Goal: Task Accomplishment & Management: Use online tool/utility

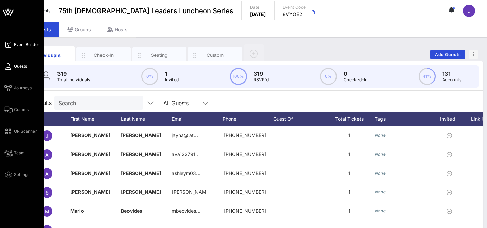
click at [14, 45] on link "Event Builder" at bounding box center [21, 45] width 35 height 8
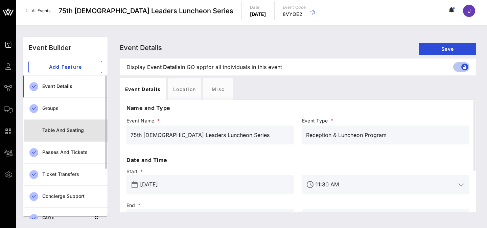
click at [70, 127] on div "Table and Seating" at bounding box center [72, 130] width 60 height 14
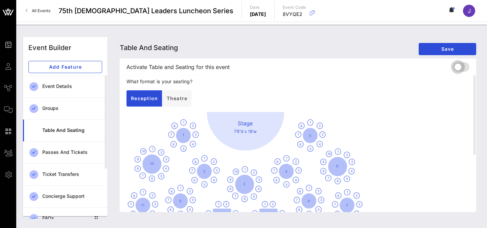
click at [459, 69] on div at bounding box center [457, 66] width 11 height 11
click at [441, 51] on span "Save" at bounding box center [447, 49] width 47 height 6
click at [437, 50] on span "Save" at bounding box center [447, 49] width 47 height 6
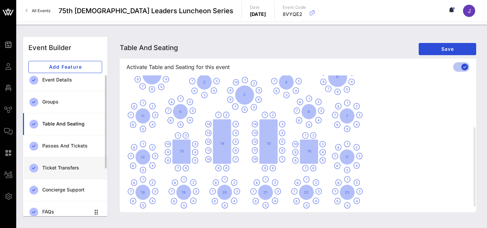
scroll to position [3, 0]
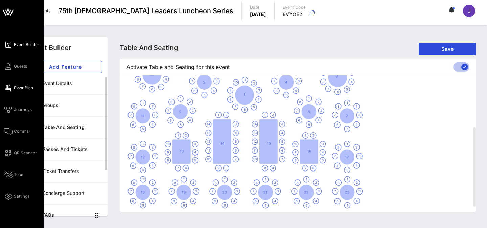
click at [8, 89] on icon at bounding box center [8, 88] width 8 height 1
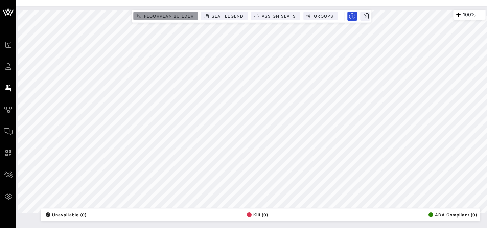
click at [172, 15] on span "Floorplan Builder" at bounding box center [168, 16] width 50 height 5
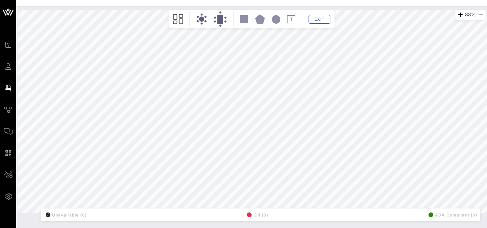
click at [245, 18] on rect at bounding box center [244, 19] width 8 height 8
click at [201, 19] on circle at bounding box center [201, 19] width 5 height 5
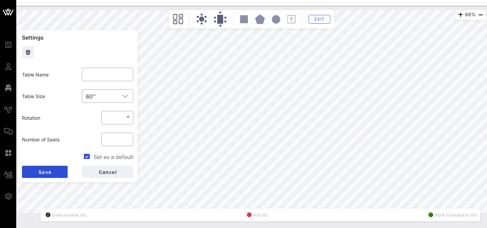
scroll to position [19, 0]
click at [118, 137] on input "**" at bounding box center [117, 138] width 24 height 11
type input "**"
click at [126, 137] on input "**" at bounding box center [117, 138] width 24 height 11
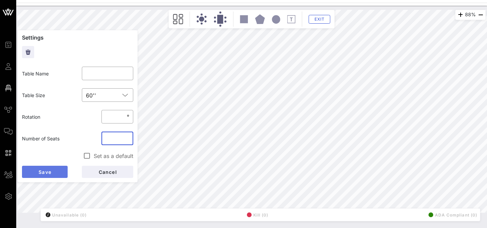
click at [54, 172] on button "Save" at bounding box center [45, 172] width 46 height 12
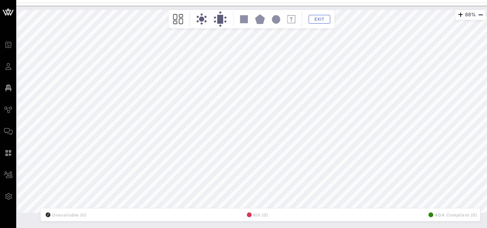
click at [202, 17] on circle at bounding box center [201, 19] width 5 height 5
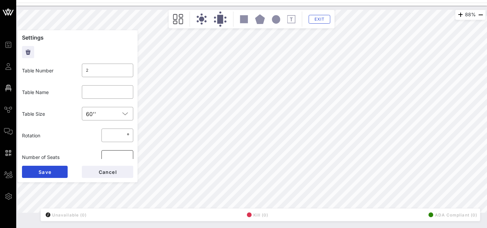
scroll to position [3, 0]
click at [128, 154] on input "*" at bounding box center [117, 153] width 24 height 11
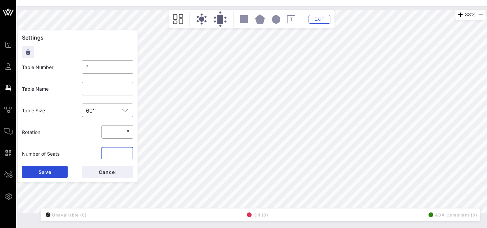
click at [126, 155] on input "*" at bounding box center [117, 153] width 24 height 11
click at [126, 152] on input "*" at bounding box center [117, 153] width 24 height 11
click at [126, 152] on input "**" at bounding box center [117, 153] width 24 height 11
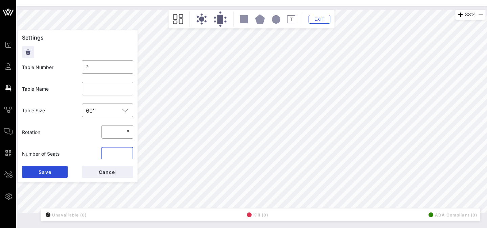
type input "**"
click at [126, 152] on input "**" at bounding box center [117, 153] width 24 height 11
click at [44, 172] on span "Save" at bounding box center [44, 172] width 13 height 6
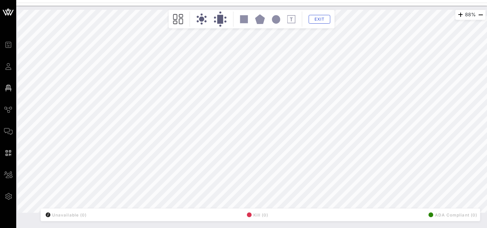
click at [198, 22] on icon at bounding box center [201, 19] width 11 height 11
click at [202, 22] on icon at bounding box center [201, 19] width 11 height 11
click at [200, 17] on circle at bounding box center [201, 19] width 5 height 5
click at [201, 15] on circle at bounding box center [201, 15] width 2 height 2
click at [202, 20] on circle at bounding box center [201, 19] width 5 height 5
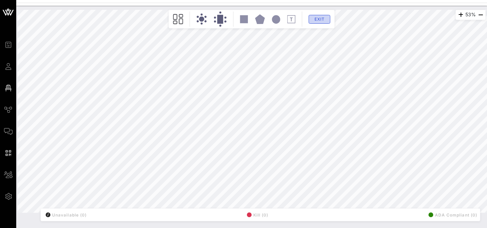
click at [313, 18] on span "Exit" at bounding box center [319, 19] width 13 height 5
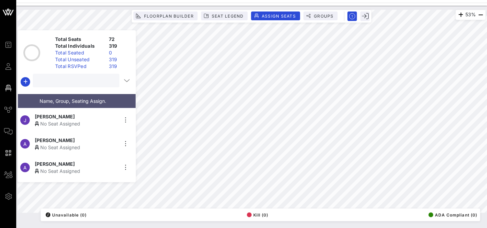
click at [65, 82] on input "text" at bounding box center [75, 80] width 77 height 9
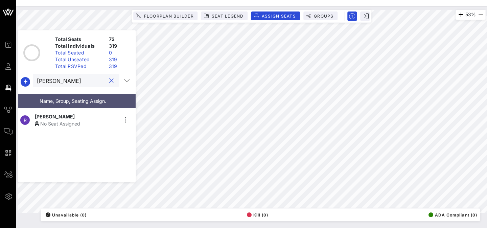
type input "[PERSON_NAME]"
click at [57, 121] on div "No Seat Assigned" at bounding box center [76, 123] width 83 height 7
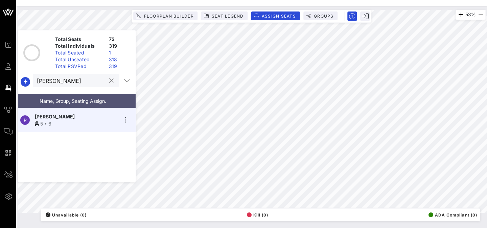
click at [111, 81] on div at bounding box center [111, 81] width 8 height 8
click at [109, 81] on button "clear icon" at bounding box center [111, 80] width 4 height 7
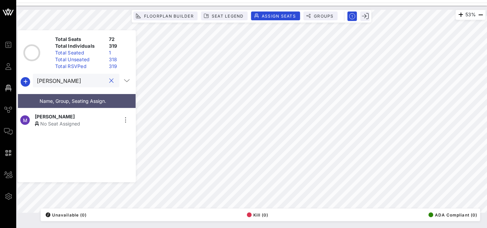
type input "[PERSON_NAME]"
click at [54, 120] on div "No Seat Assigned" at bounding box center [76, 123] width 83 height 7
click at [361, 0] on div "Event Builder Guests Floor Plan Journeys Comms QR Scanner Team Settings 75th [D…" at bounding box center [243, 114] width 487 height 228
click at [154, 14] on span "Floorplan Builder" at bounding box center [168, 16] width 50 height 5
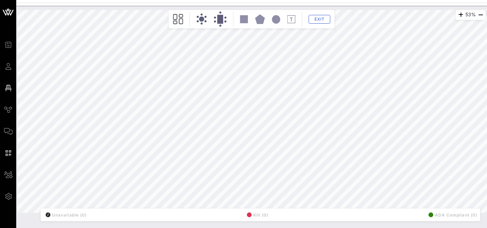
click at [200, 19] on circle at bounding box center [201, 19] width 5 height 5
click at [199, 23] on icon at bounding box center [201, 19] width 11 height 11
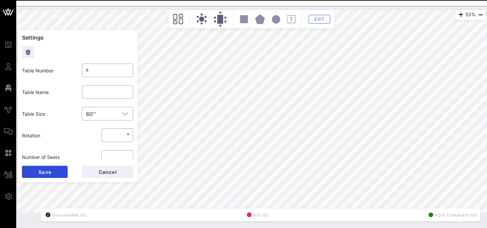
type input "9"
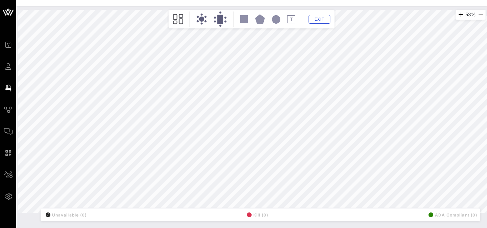
click at [193, 18] on div "Exit" at bounding box center [251, 18] width 163 height 15
click at [198, 18] on icon at bounding box center [201, 19] width 11 height 11
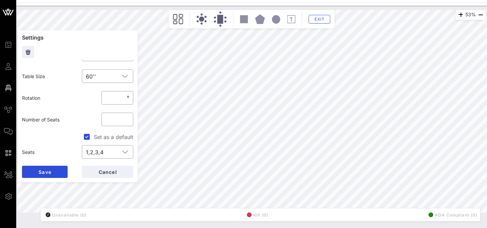
scroll to position [85, 0]
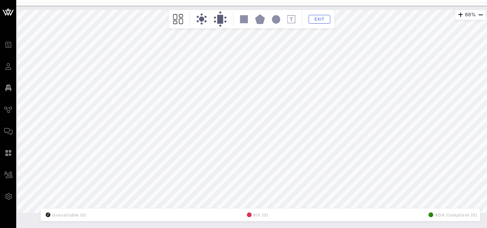
click at [157, 228] on html "Event Builder Guests Floor Plan Journeys Comms QR Scanner Team Settings 75th [D…" at bounding box center [243, 114] width 487 height 228
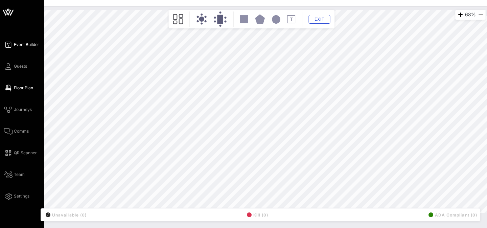
click at [6, 44] on icon at bounding box center [8, 44] width 8 height 1
